Goal: Information Seeking & Learning: Learn about a topic

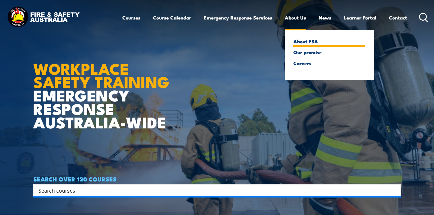
click at [304, 41] on link "About FSA" at bounding box center [329, 41] width 72 height 5
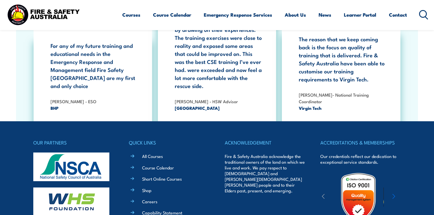
scroll to position [1060, 0]
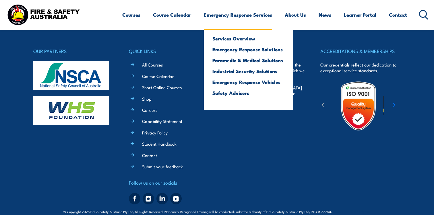
click at [247, 14] on link "Emergency Response Services" at bounding box center [238, 14] width 68 height 15
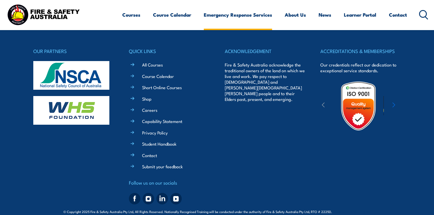
click at [247, 13] on link "Emergency Response Services" at bounding box center [238, 14] width 68 height 15
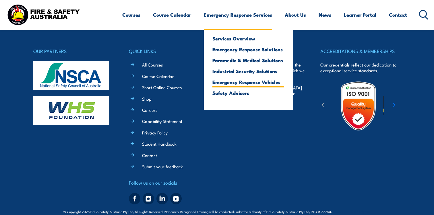
click at [234, 81] on link "Emergency Response Vehicles" at bounding box center [248, 81] width 72 height 5
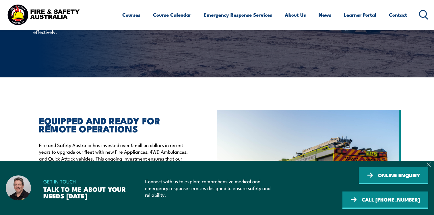
scroll to position [159, 0]
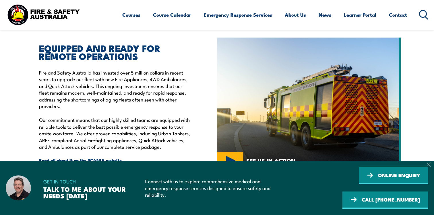
click at [427, 163] on icon at bounding box center [428, 165] width 4 height 4
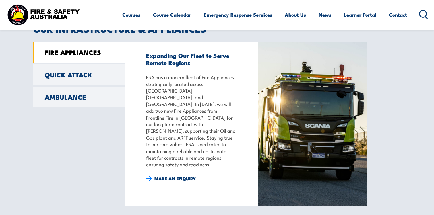
scroll to position [477, 0]
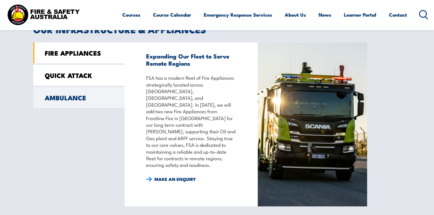
click at [59, 72] on link "QUICK ATTACK" at bounding box center [78, 75] width 91 height 21
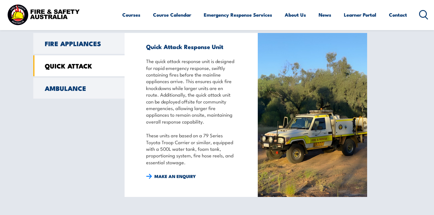
scroll to position [486, 0]
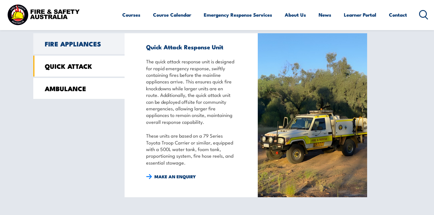
click at [63, 87] on link "AMBULANCE" at bounding box center [78, 88] width 91 height 21
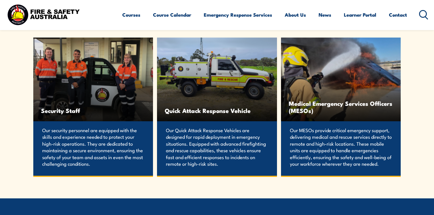
scroll to position [1283, 0]
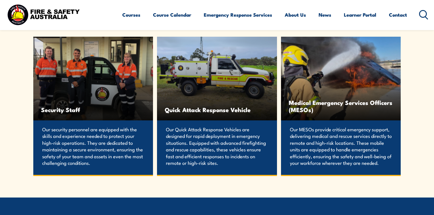
click at [199, 110] on span "Quick Attack Response Vehicle" at bounding box center [217, 109] width 104 height 7
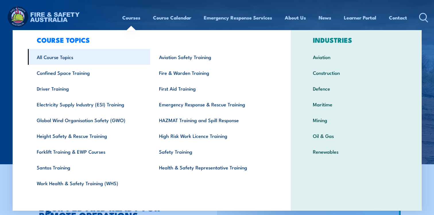
scroll to position [14, 0]
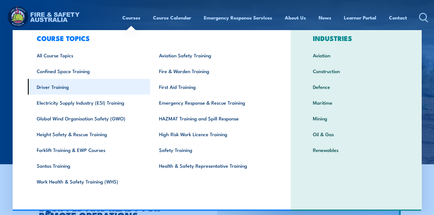
click at [64, 87] on link "Driver Training" at bounding box center [89, 87] width 122 height 16
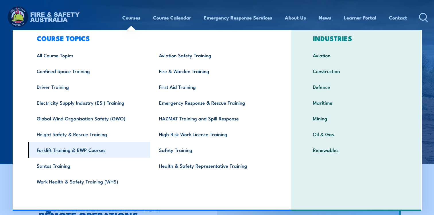
click at [96, 151] on link "Forklift Training & EWP Courses" at bounding box center [89, 150] width 122 height 16
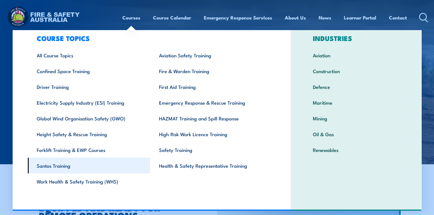
click at [63, 167] on link "Santos Training" at bounding box center [89, 166] width 122 height 16
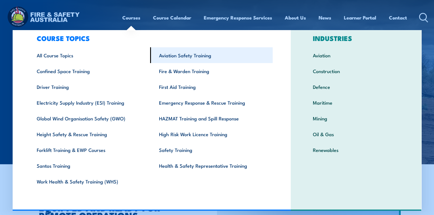
click at [202, 52] on link "Aviation Safety Training" at bounding box center [211, 55] width 122 height 16
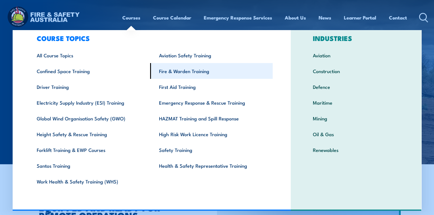
click at [198, 70] on link "Fire & Warden Training" at bounding box center [211, 71] width 122 height 16
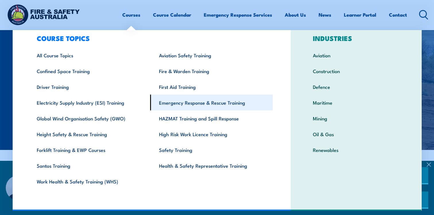
click at [225, 102] on link "Emergency Response & Rescue Training" at bounding box center [211, 103] width 122 height 16
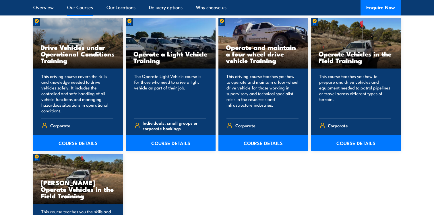
scroll to position [459, 0]
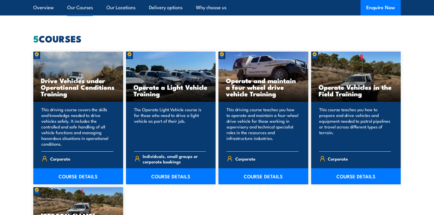
click at [67, 84] on h3 "Drive Vehicles under Operational Conditions Training" at bounding box center [78, 87] width 75 height 20
click at [70, 173] on link "COURSE DETAILS" at bounding box center [78, 176] width 90 height 16
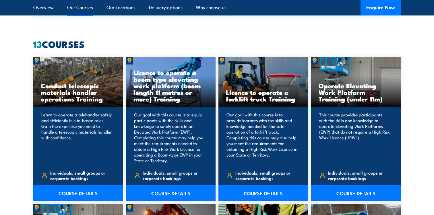
scroll to position [430, 0]
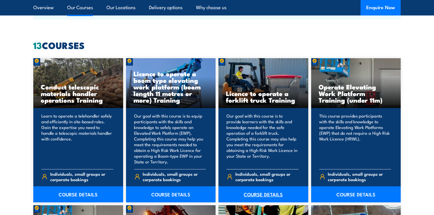
click at [249, 195] on link "COURSE DETAILS" at bounding box center [263, 194] width 90 height 16
click at [182, 191] on link "COURSE DETAILS" at bounding box center [171, 194] width 90 height 16
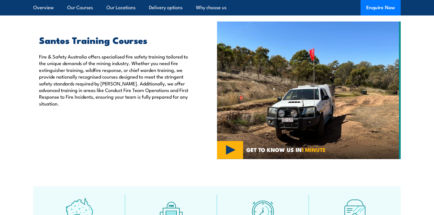
scroll to position [188, 0]
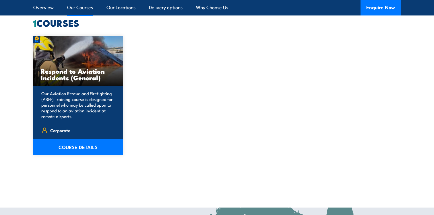
scroll to position [451, 0]
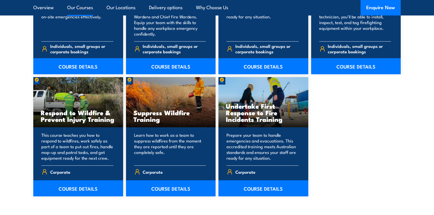
scroll to position [847, 0]
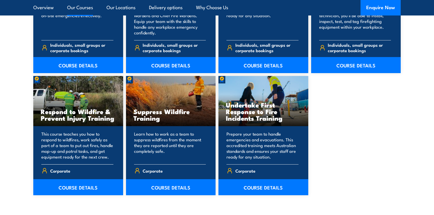
click at [86, 178] on div "Corporate" at bounding box center [77, 171] width 72 height 14
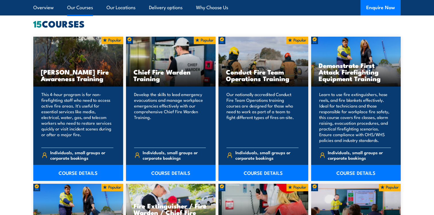
scroll to position [451, 0]
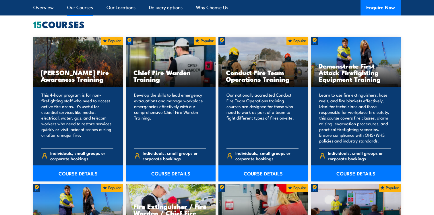
click at [254, 176] on link "COURSE DETAILS" at bounding box center [263, 173] width 90 height 16
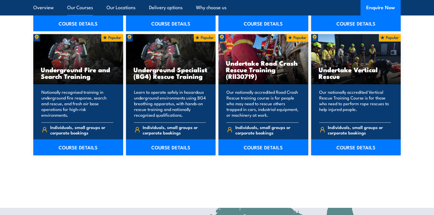
scroll to position [1027, 0]
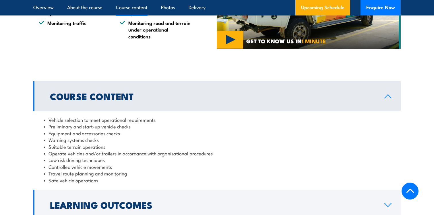
scroll to position [455, 0]
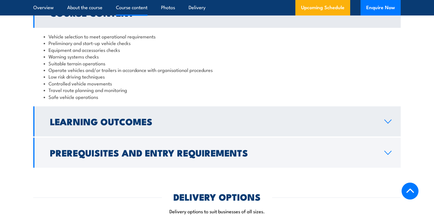
click at [53, 123] on h2 "Learning Outcomes" at bounding box center [212, 121] width 325 height 8
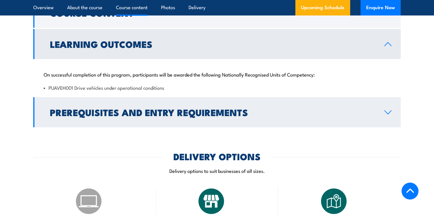
click at [48, 116] on link "Prerequisites and Entry Requirements" at bounding box center [216, 112] width 367 height 30
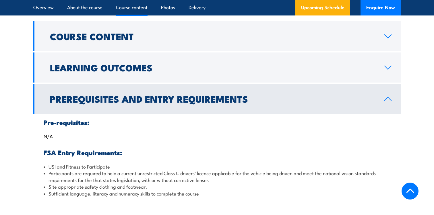
scroll to position [429, 0]
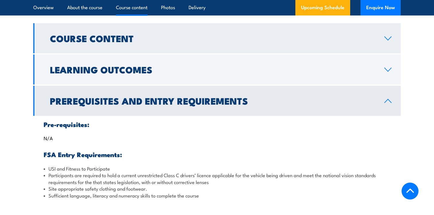
click at [65, 42] on h2 "Course Content" at bounding box center [212, 38] width 325 height 8
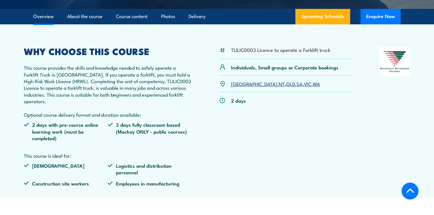
scroll to position [174, 0]
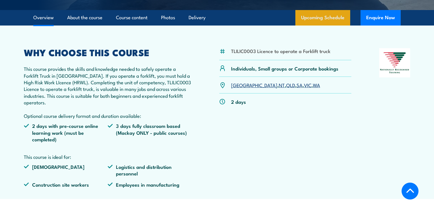
click at [338, 16] on link "Upcoming Schedule" at bounding box center [322, 17] width 55 height 15
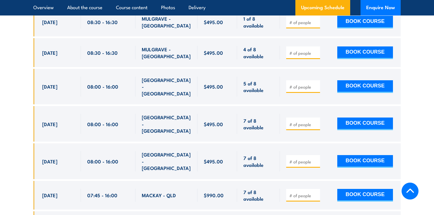
scroll to position [1055, 0]
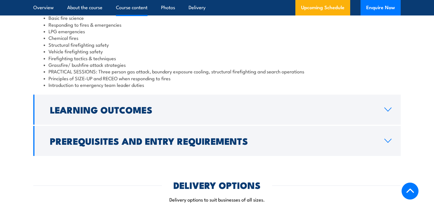
scroll to position [590, 0]
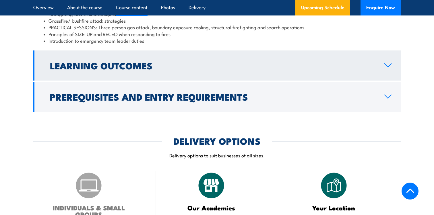
click at [90, 69] on h2 "Learning Outcomes" at bounding box center [212, 65] width 325 height 8
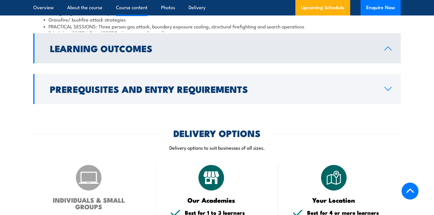
scroll to position [565, 0]
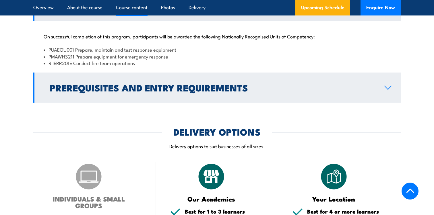
click at [73, 91] on h2 "Prerequisites and Entry Requirements" at bounding box center [212, 87] width 325 height 8
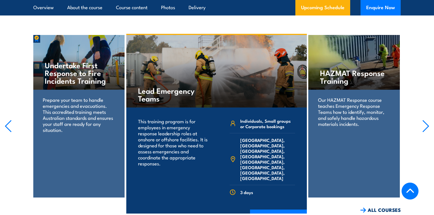
scroll to position [1251, 0]
